Goal: Information Seeking & Learning: Learn about a topic

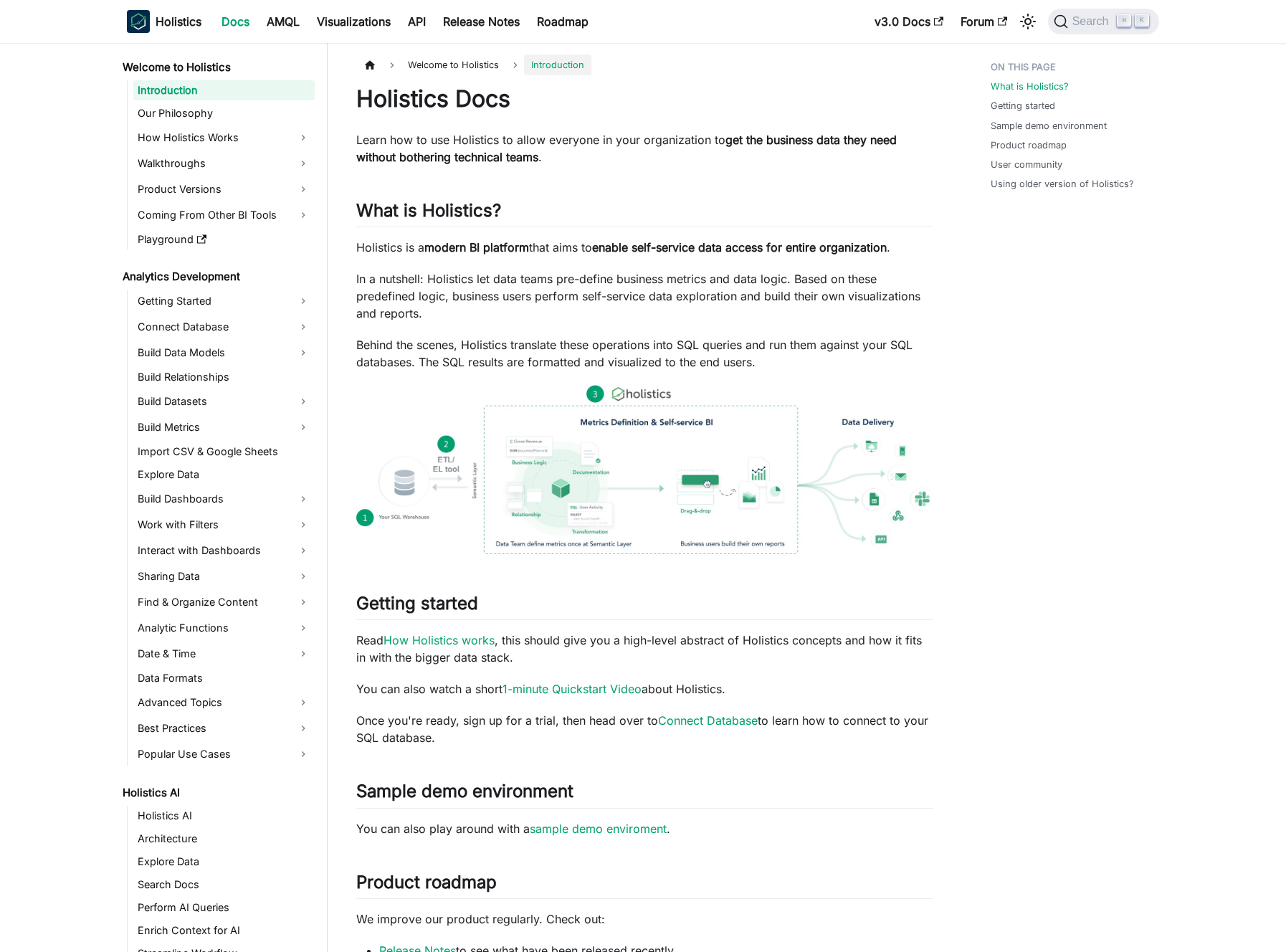
click at [466, 313] on p "In a nutshell: Holistics let data teams pre-define business metrics and data lo…" at bounding box center [644, 296] width 577 height 51
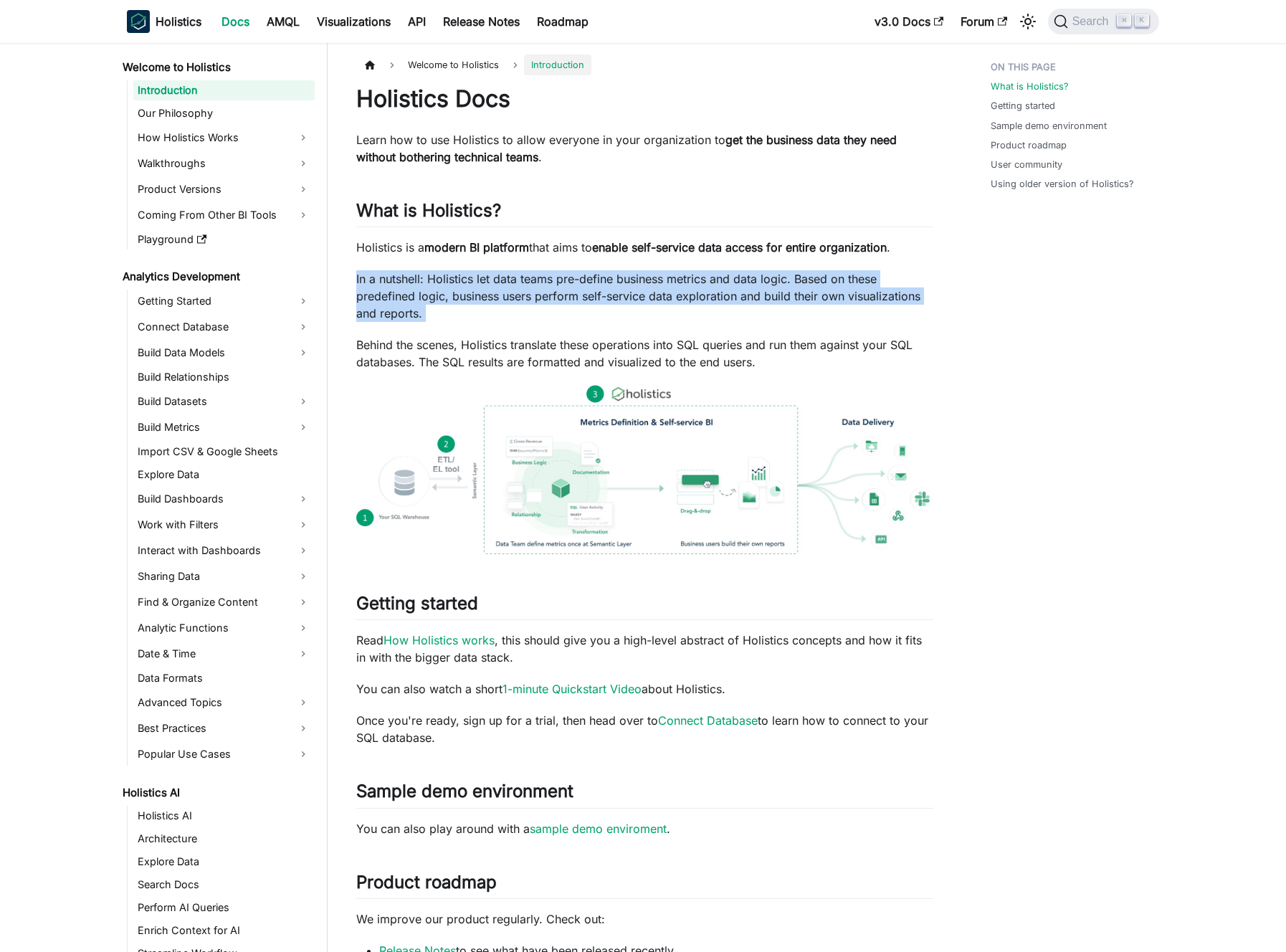
drag, startPoint x: 466, startPoint y: 313, endPoint x: 449, endPoint y: 311, distance: 17.1
click at [465, 313] on p "In a nutshell: Holistics let data teams pre-define business metrics and data lo…" at bounding box center [644, 296] width 577 height 51
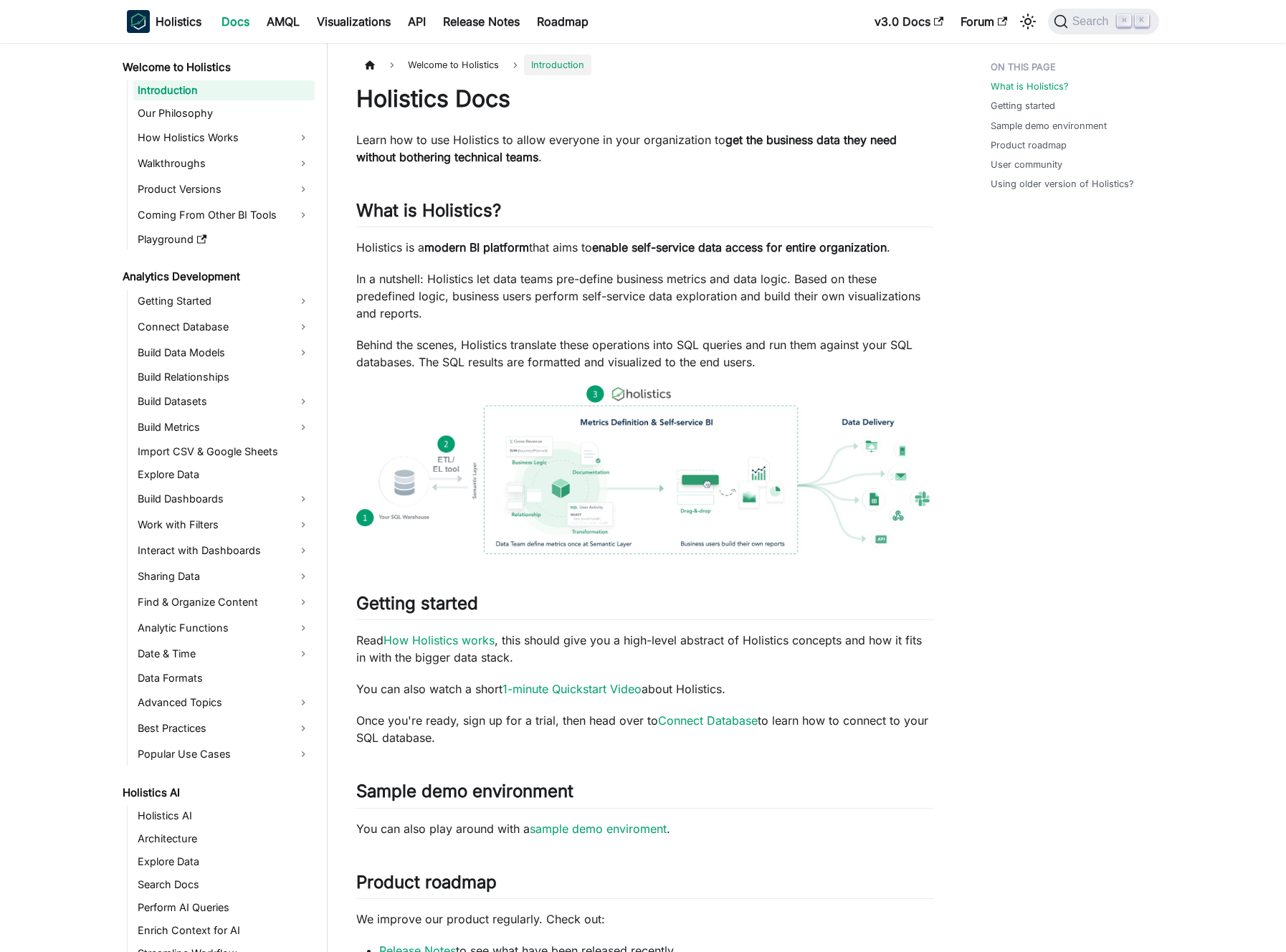
click at [449, 311] on p "In a nutshell: Holistics let data teams pre-define business metrics and data lo…" at bounding box center [644, 296] width 577 height 51
click at [444, 159] on strong "get the business data they need without bothering technical teams" at bounding box center [626, 148] width 540 height 32
click at [444, 158] on strong "get the business data they need without bothering technical teams" at bounding box center [626, 148] width 540 height 32
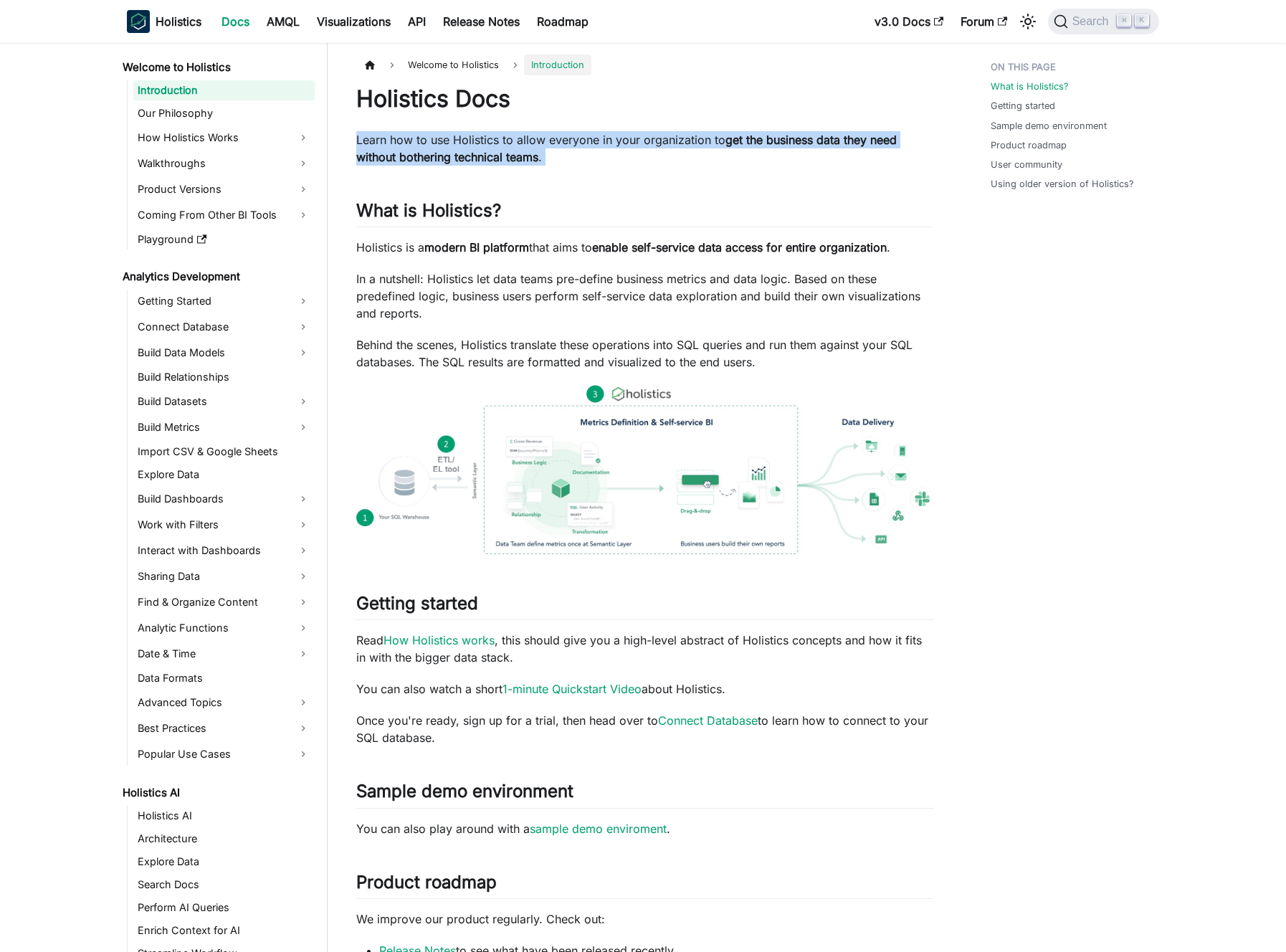
drag, startPoint x: 444, startPoint y: 158, endPoint x: 434, endPoint y: 155, distance: 10.4
click at [444, 158] on strong "get the business data they need without bothering technical teams" at bounding box center [626, 148] width 540 height 32
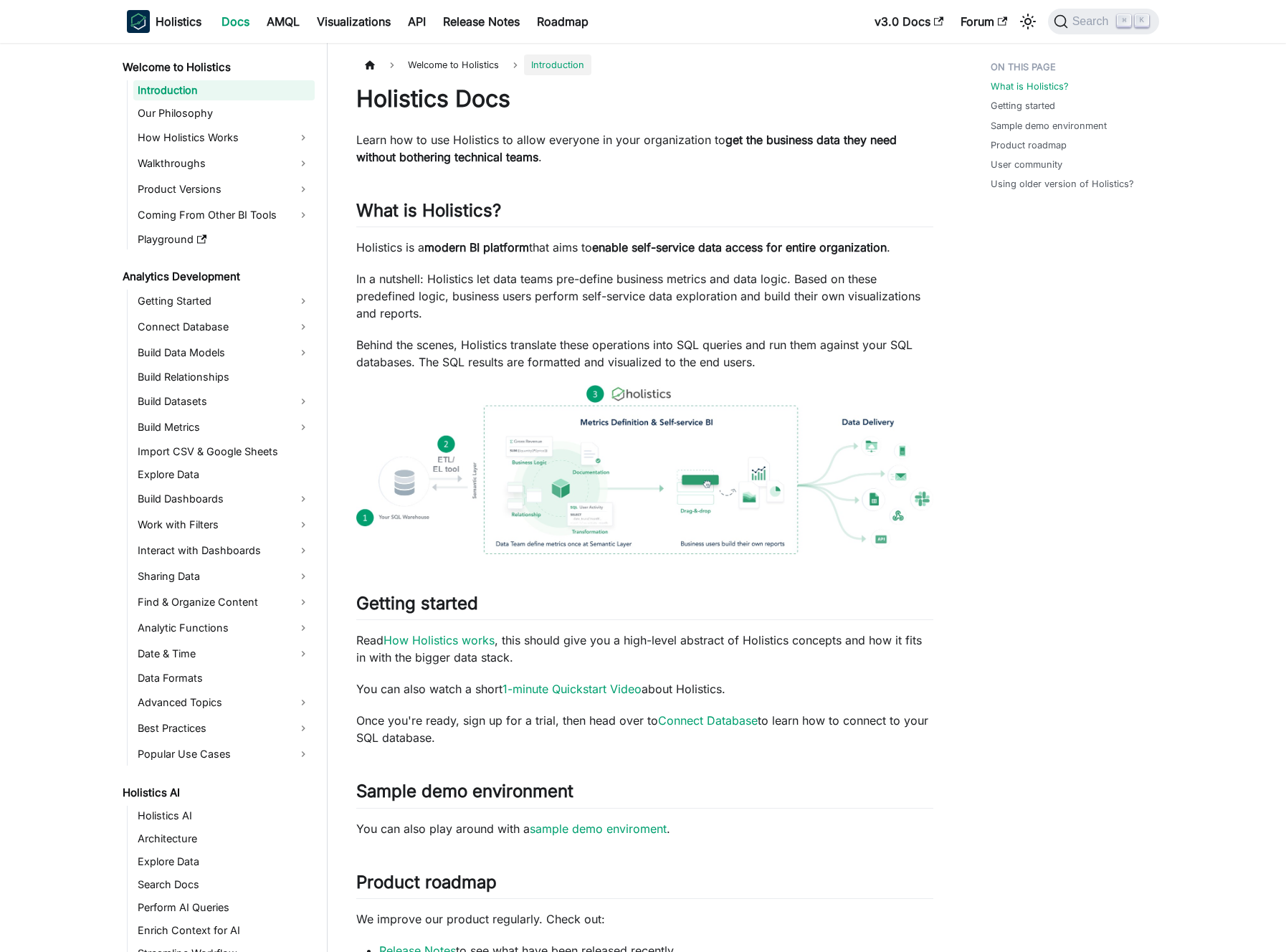
click at [434, 155] on strong "get the business data they need without bothering technical teams" at bounding box center [626, 148] width 540 height 32
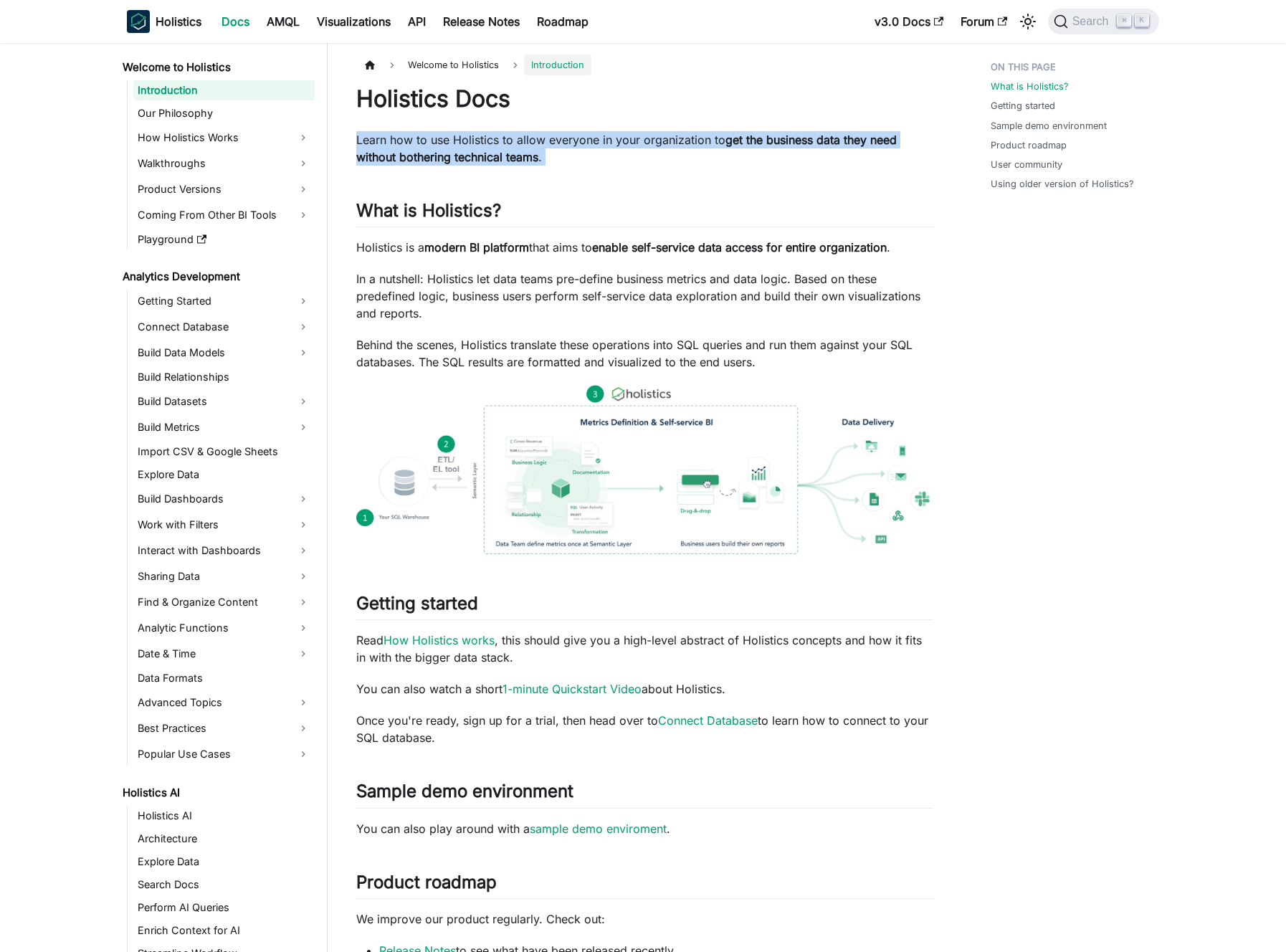
click at [434, 155] on strong "get the business data they need without bothering technical teams" at bounding box center [626, 148] width 540 height 32
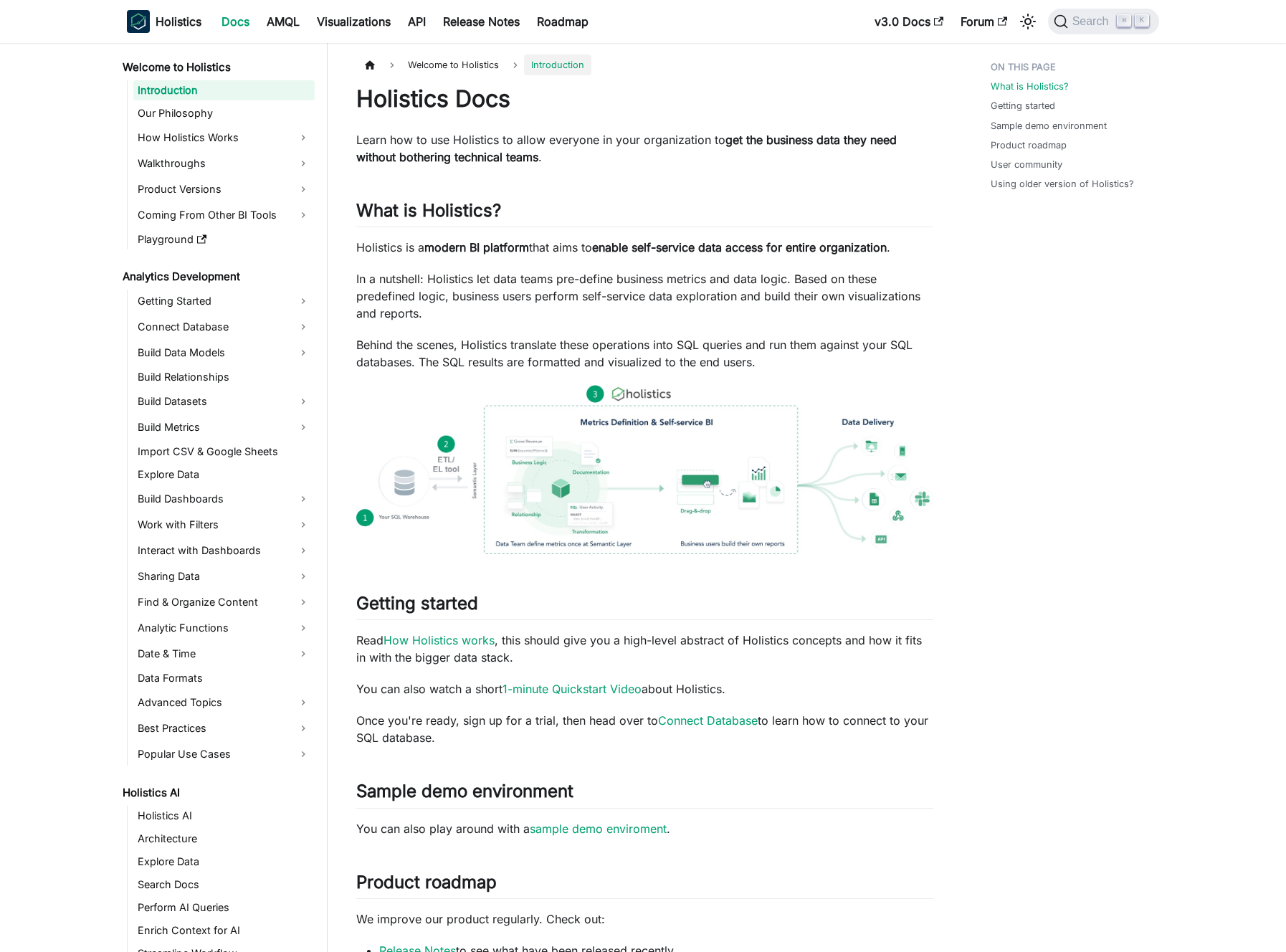
click at [442, 153] on strong "get the business data they need without bothering technical teams" at bounding box center [626, 148] width 540 height 32
click at [675, 295] on p "In a nutshell: Holistics let data teams pre-define business metrics and data lo…" at bounding box center [644, 296] width 577 height 51
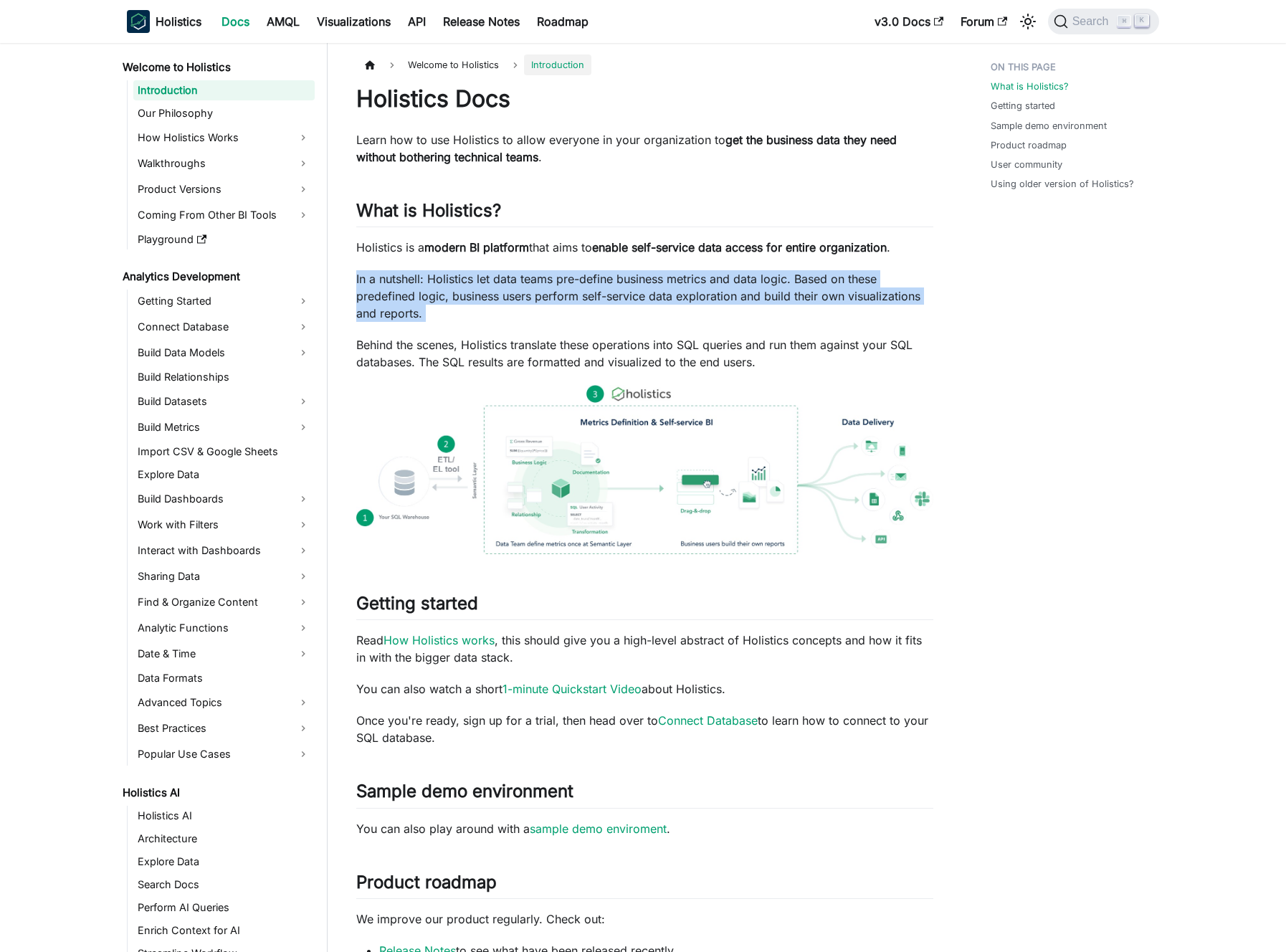
click at [675, 295] on p "In a nutshell: Holistics let data teams pre-define business metrics and data lo…" at bounding box center [644, 296] width 577 height 51
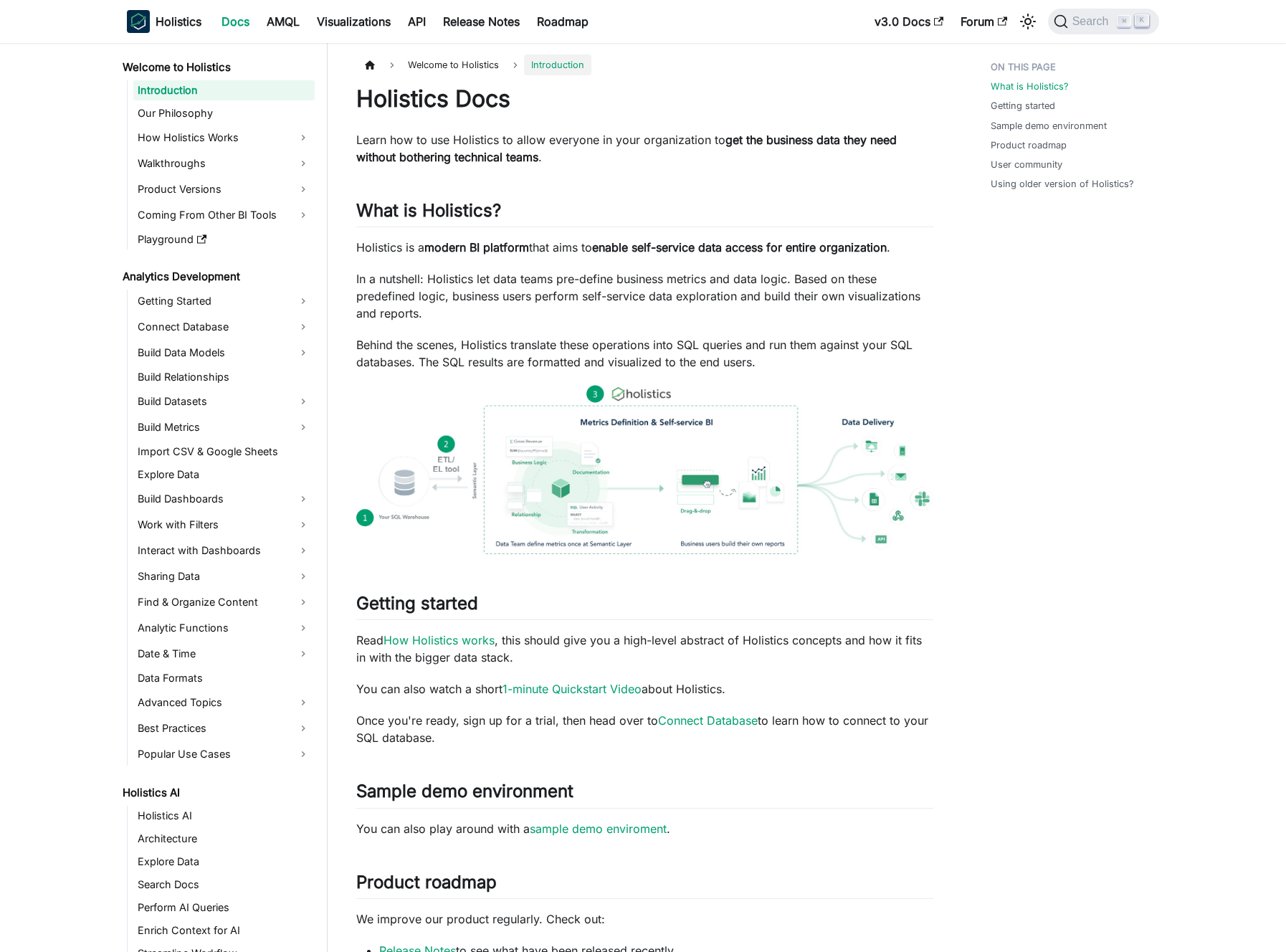
click at [665, 291] on p "In a nutshell: Holistics let data teams pre-define business metrics and data lo…" at bounding box center [644, 296] width 577 height 51
